Goal: Task Accomplishment & Management: Use online tool/utility

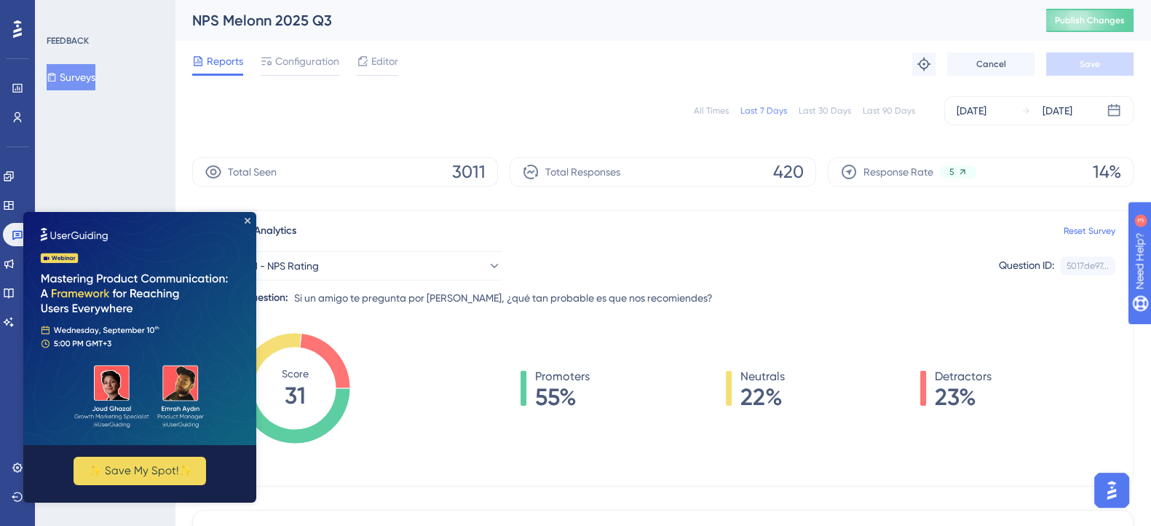
click at [706, 109] on div "All Times" at bounding box center [711, 111] width 35 height 12
click at [974, 117] on div "[DATE]" at bounding box center [972, 110] width 30 height 17
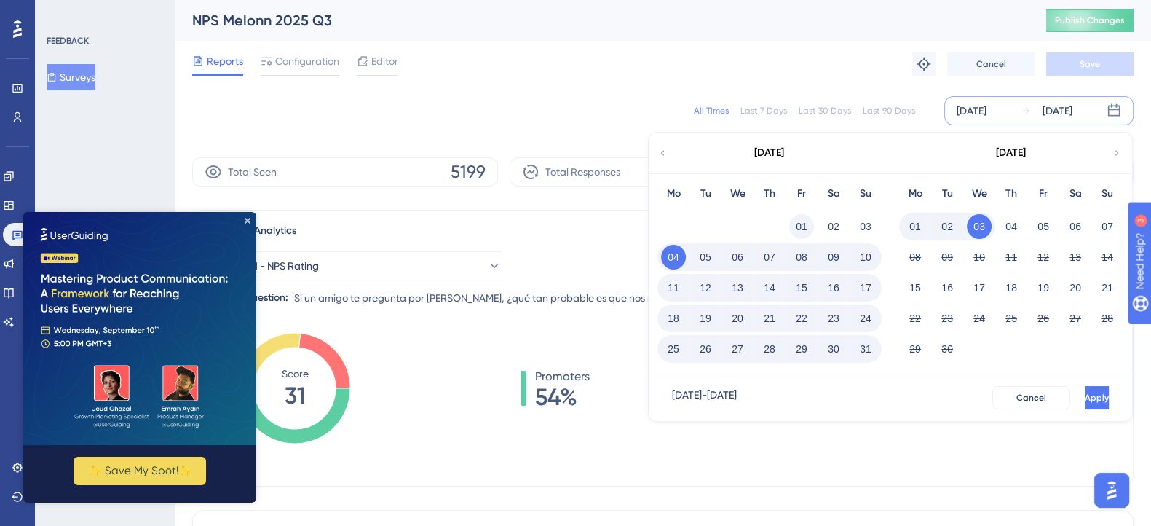
click at [806, 223] on button "01" at bounding box center [801, 226] width 25 height 25
click at [1083, 394] on span "Apply" at bounding box center [1095, 398] width 24 height 12
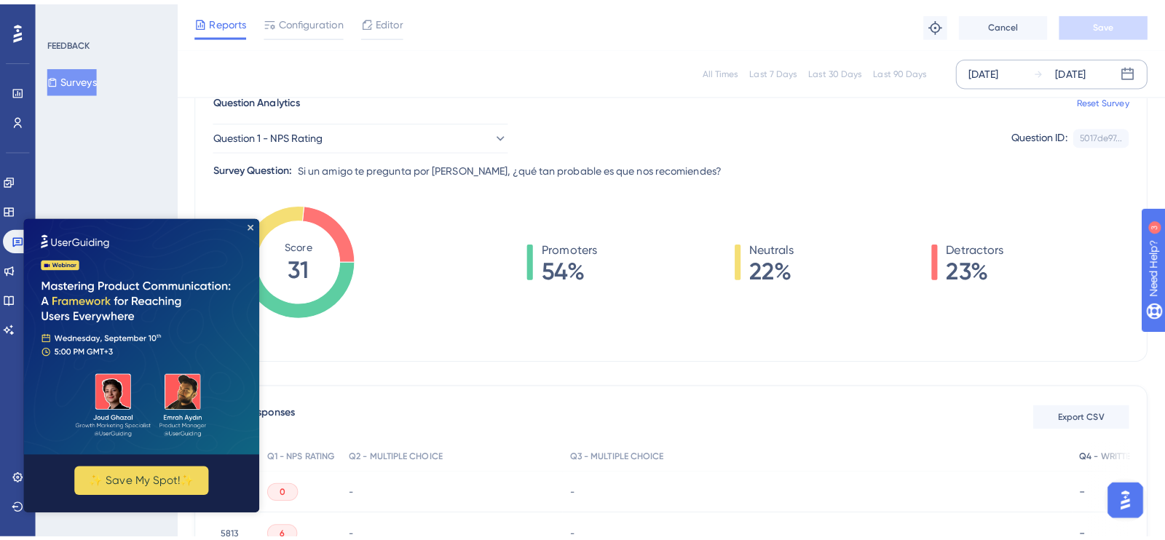
scroll to position [181, 0]
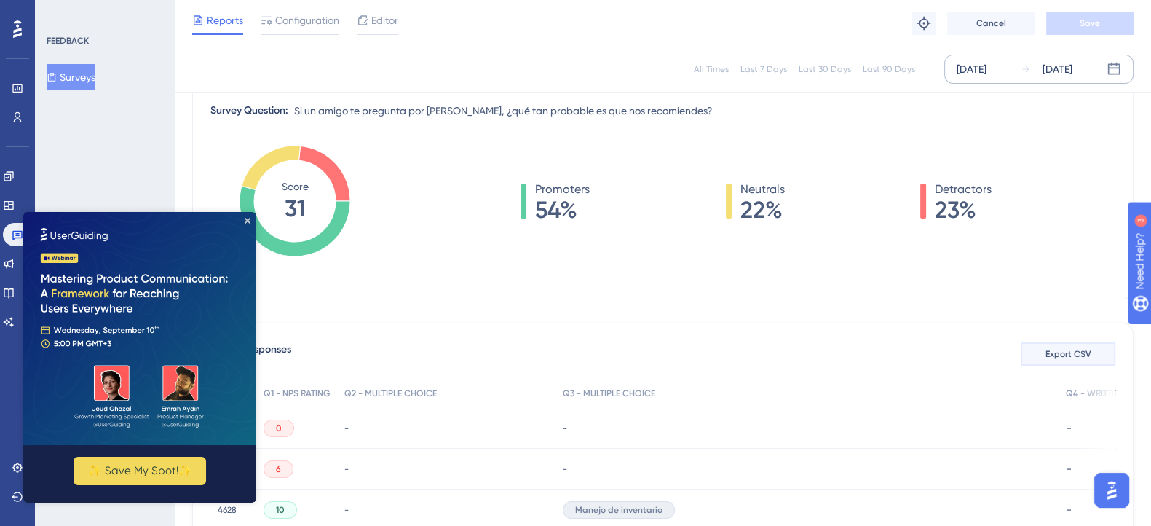
click at [1067, 357] on span "Export CSV" at bounding box center [1068, 354] width 46 height 12
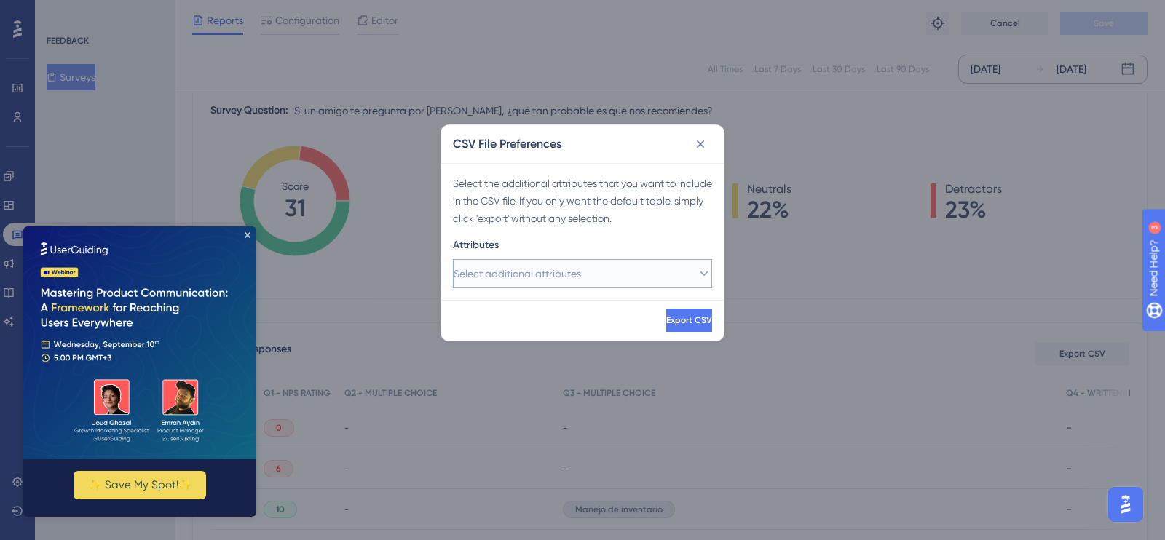
click at [596, 269] on button "Select additional attributes" at bounding box center [582, 273] width 259 height 29
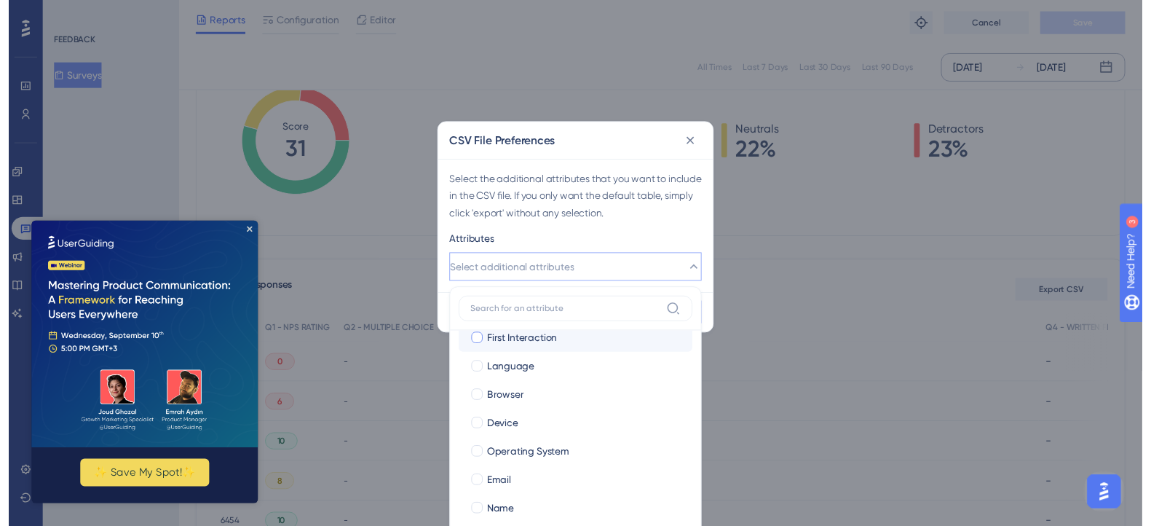
scroll to position [128, 0]
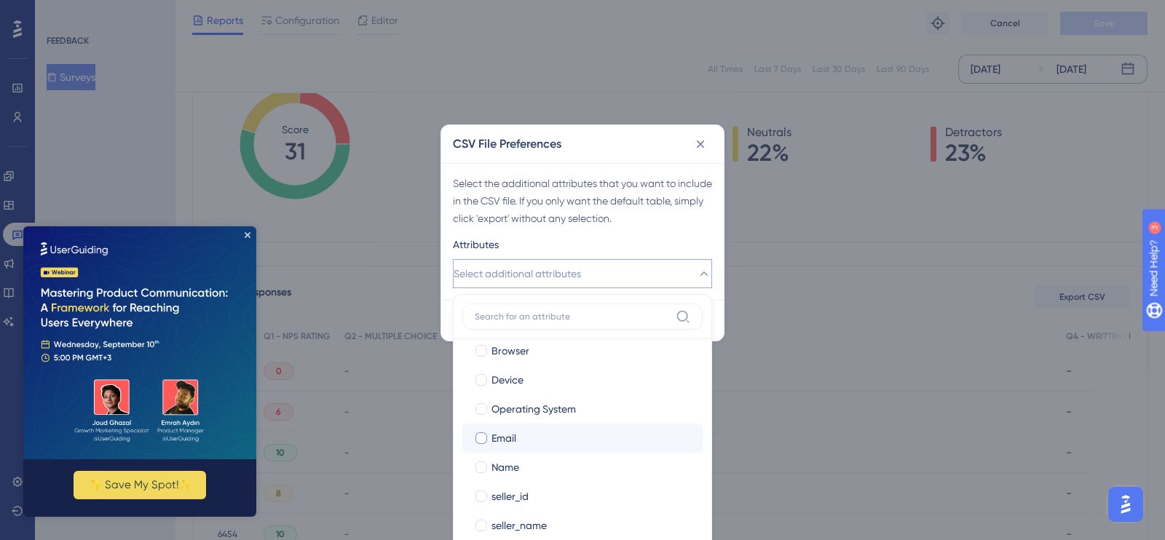
click at [484, 436] on div at bounding box center [481, 438] width 12 height 12
checkbox input "true"
click at [546, 224] on div "Select the additional attributes that you want to include in the CSV file. If y…" at bounding box center [582, 201] width 259 height 52
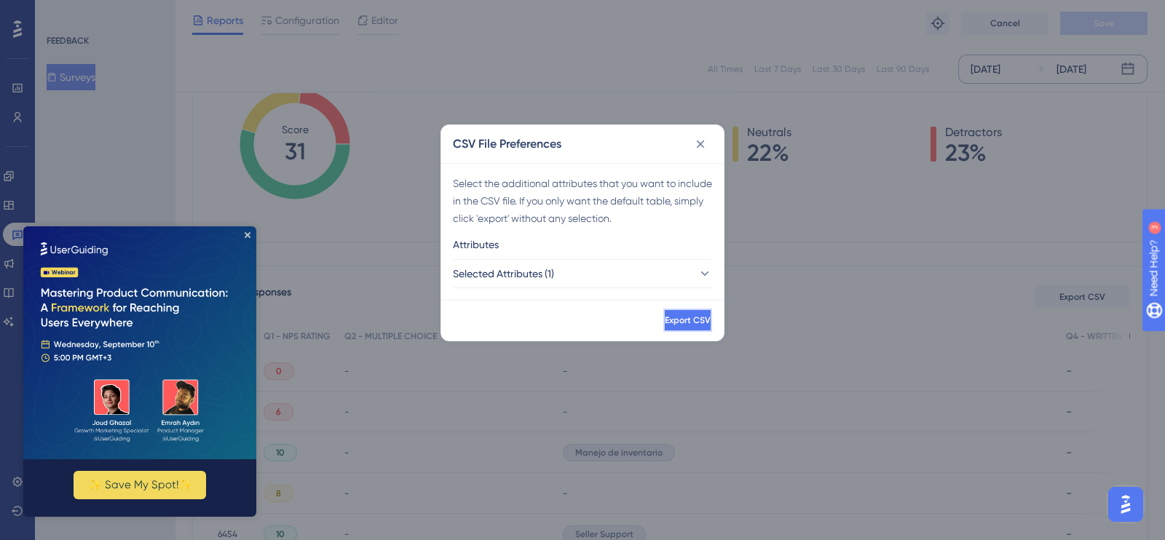
click at [663, 322] on button "Export CSV" at bounding box center [687, 320] width 49 height 23
